Goal: Transaction & Acquisition: Download file/media

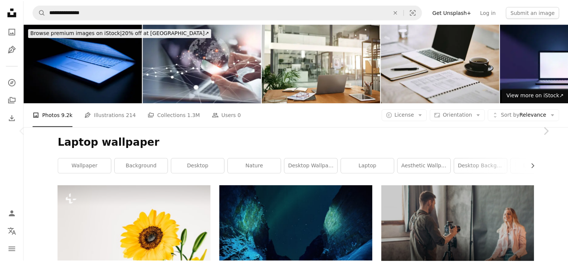
scroll to position [112, 0]
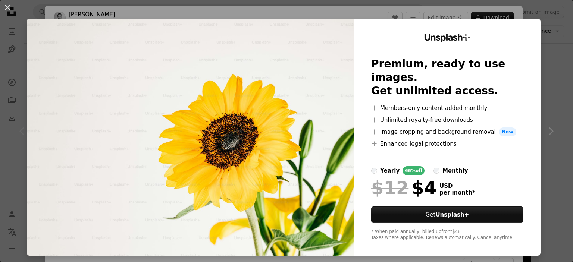
click at [281, 78] on img at bounding box center [190, 137] width 327 height 237
click at [558, 131] on div "An X shape Unsplash+ Premium, ready to use images. Get unlimited access. A plus…" at bounding box center [286, 131] width 573 height 262
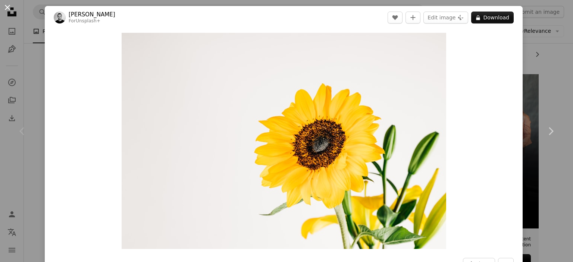
click at [7, 9] on button "An X shape" at bounding box center [7, 7] width 9 height 9
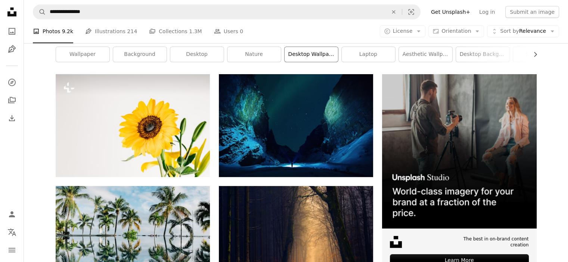
click at [299, 56] on link "desktop wallpaper" at bounding box center [310, 54] width 53 height 15
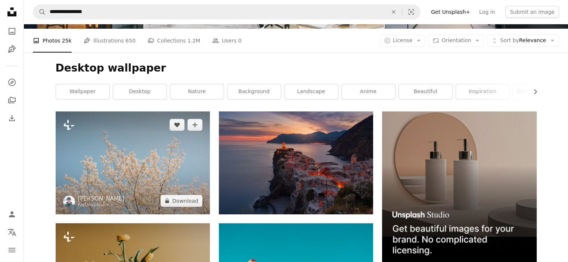
scroll to position [149, 0]
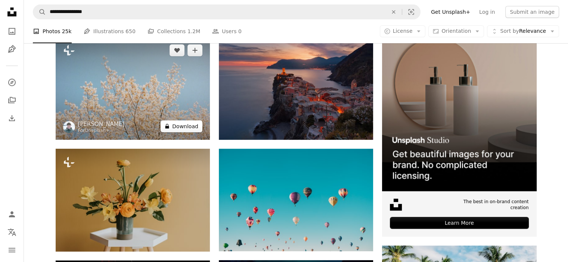
click at [176, 125] on button "A lock Download" at bounding box center [182, 127] width 42 height 12
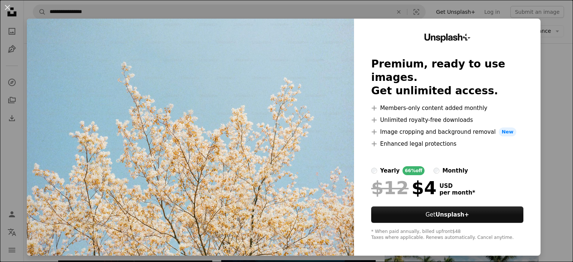
click at [232, 98] on img at bounding box center [190, 137] width 327 height 237
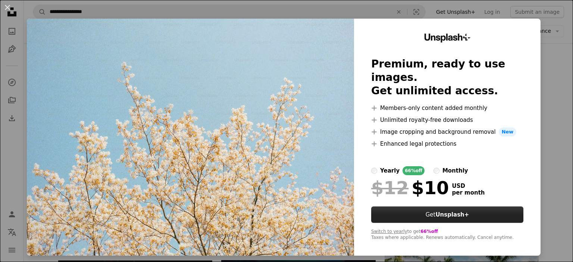
click at [452, 207] on button "Get Unsplash+" at bounding box center [447, 215] width 152 height 16
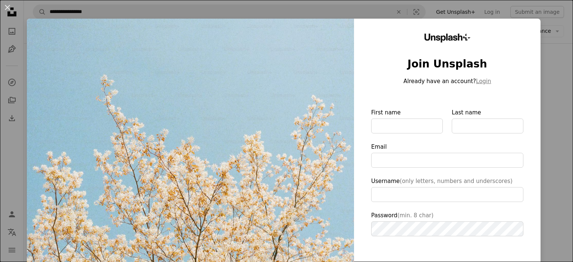
click at [279, 103] on img at bounding box center [190, 173] width 327 height 308
click at [4, 10] on button "An X shape" at bounding box center [7, 7] width 9 height 9
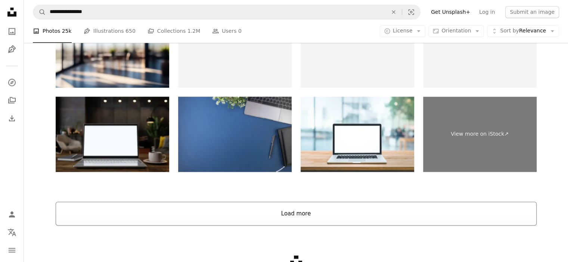
scroll to position [1175, 0]
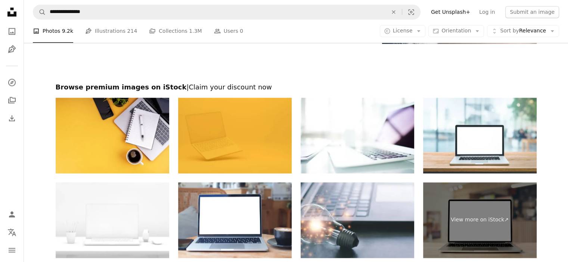
scroll to position [1057, 0]
